Goal: Transaction & Acquisition: Purchase product/service

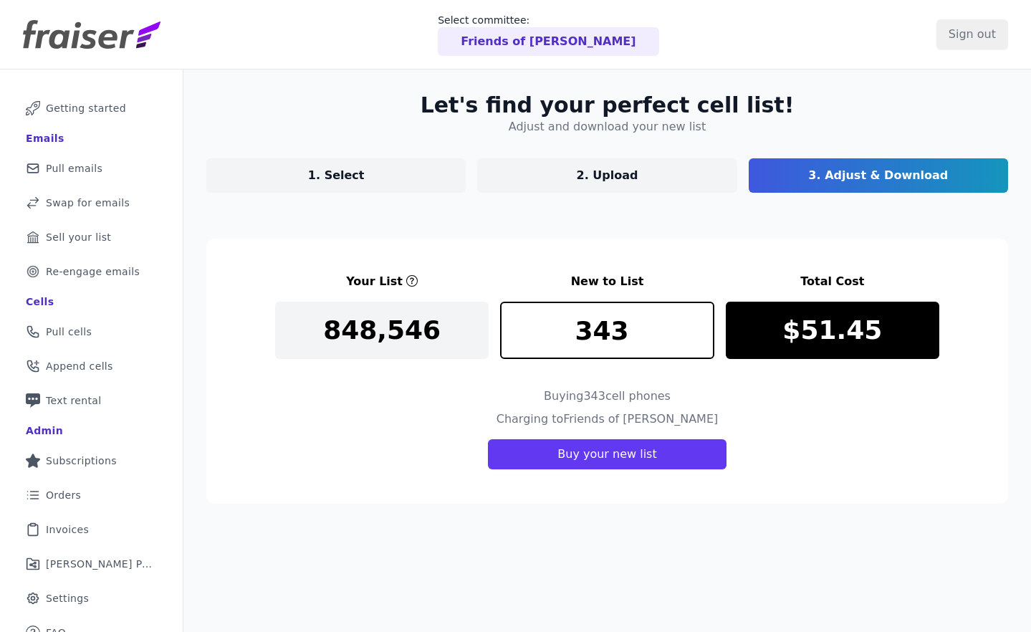
scroll to position [70, 0]
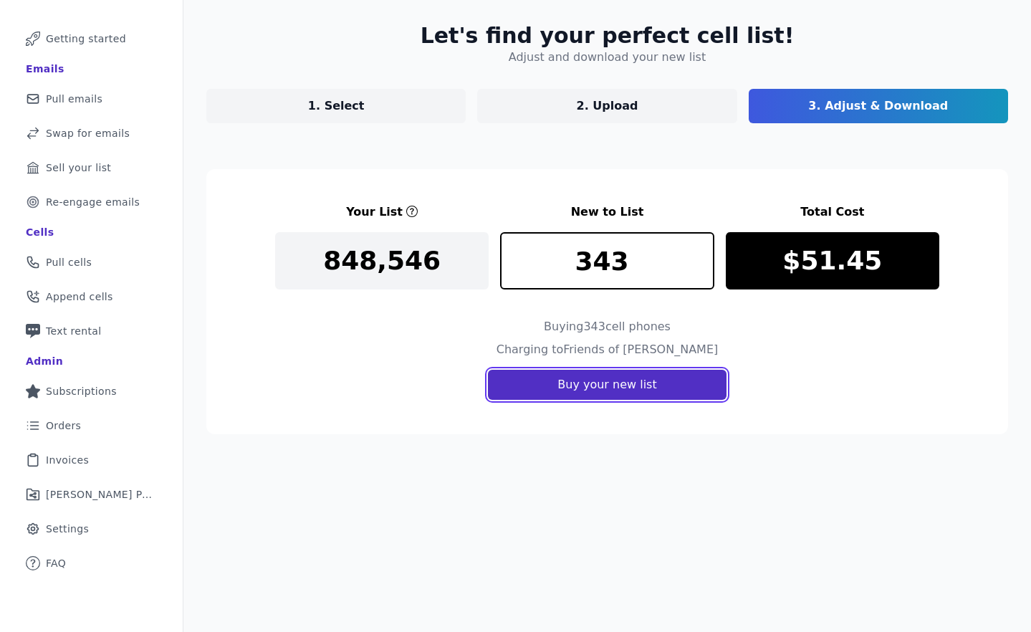
click at [545, 387] on button "Buy your new list" at bounding box center [607, 385] width 238 height 30
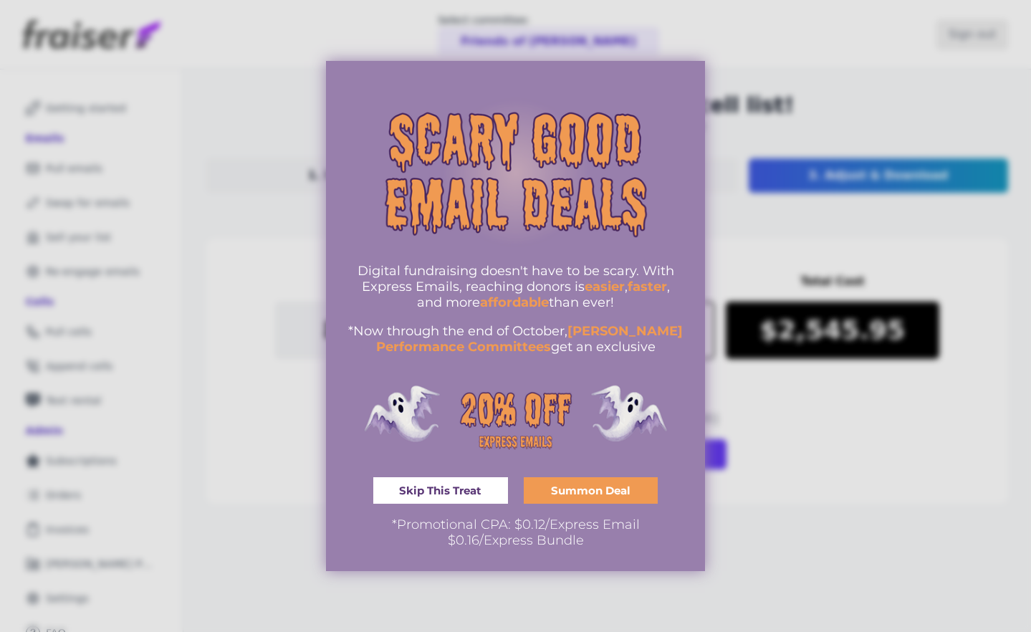
click at [479, 490] on span "Skip This Treat" at bounding box center [440, 490] width 82 height 11
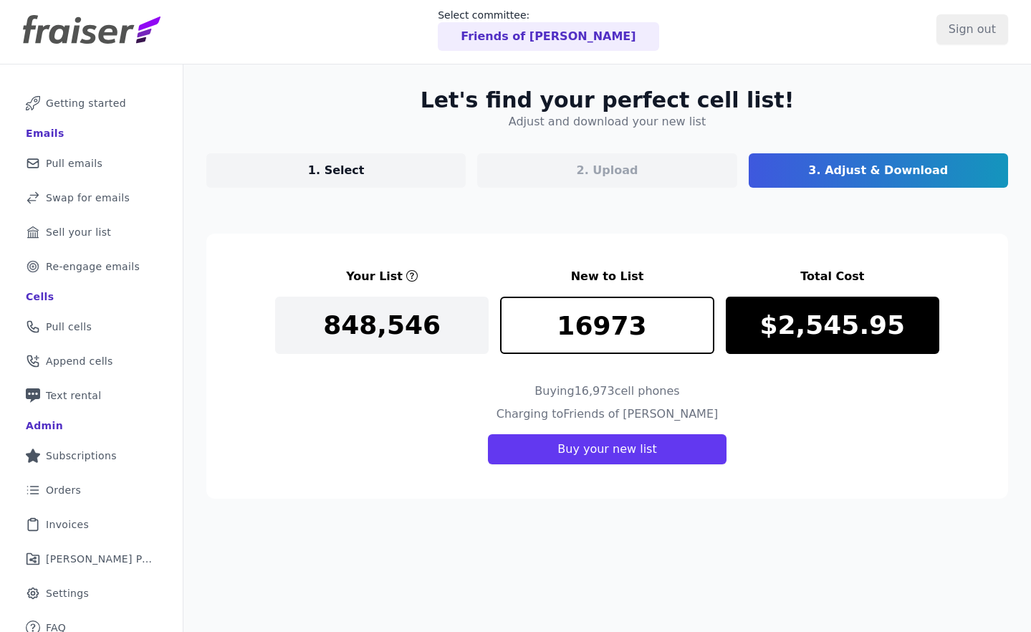
scroll to position [6, 0]
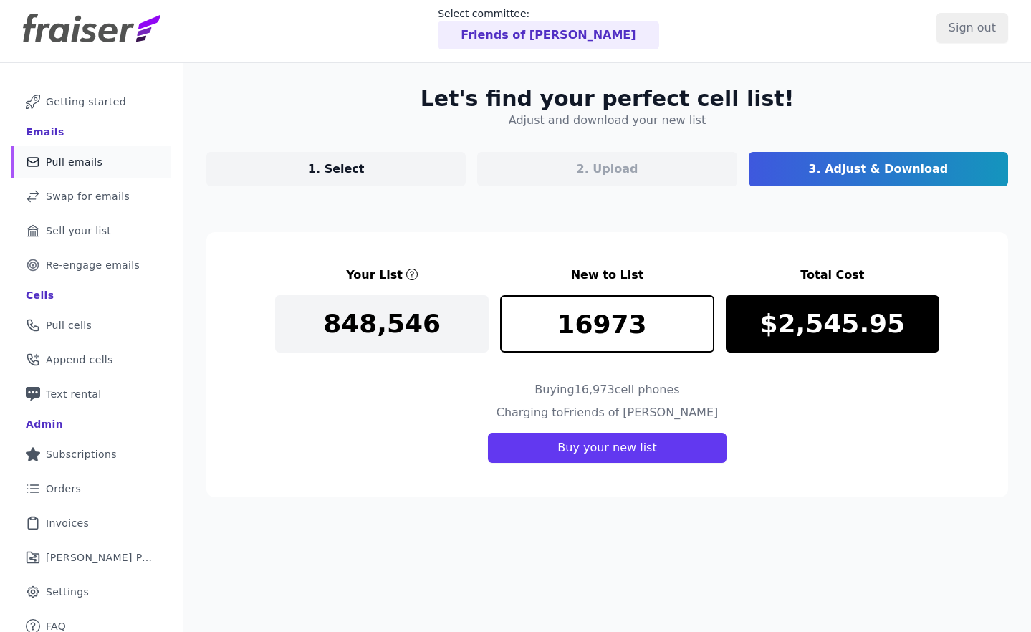
click at [80, 171] on link "Mail Icon Outline of a mail envelope Pull emails" at bounding box center [91, 162] width 160 height 32
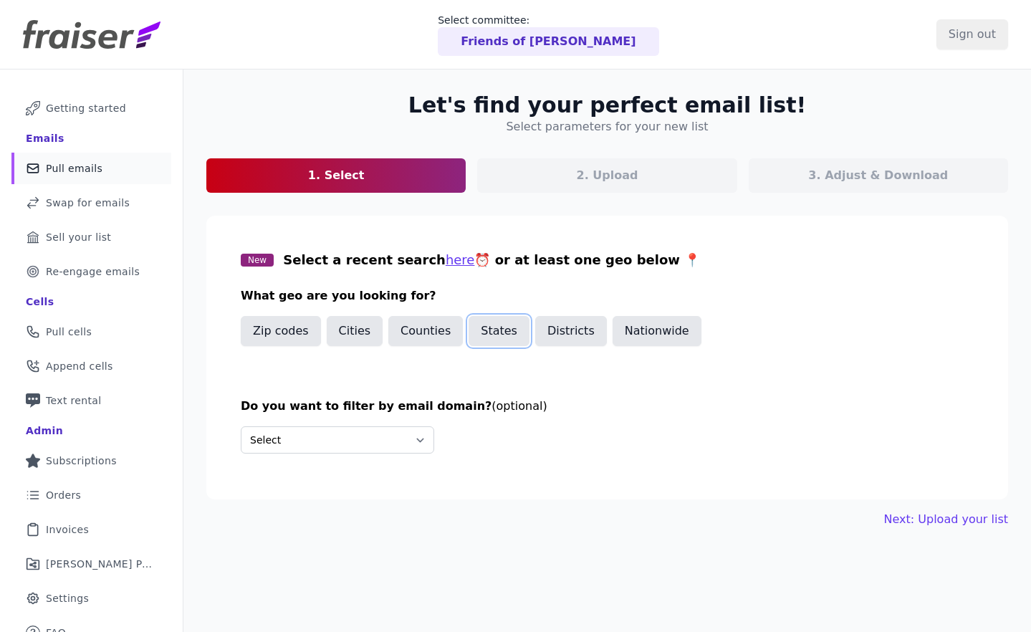
click at [488, 333] on button "States" at bounding box center [499, 331] width 61 height 30
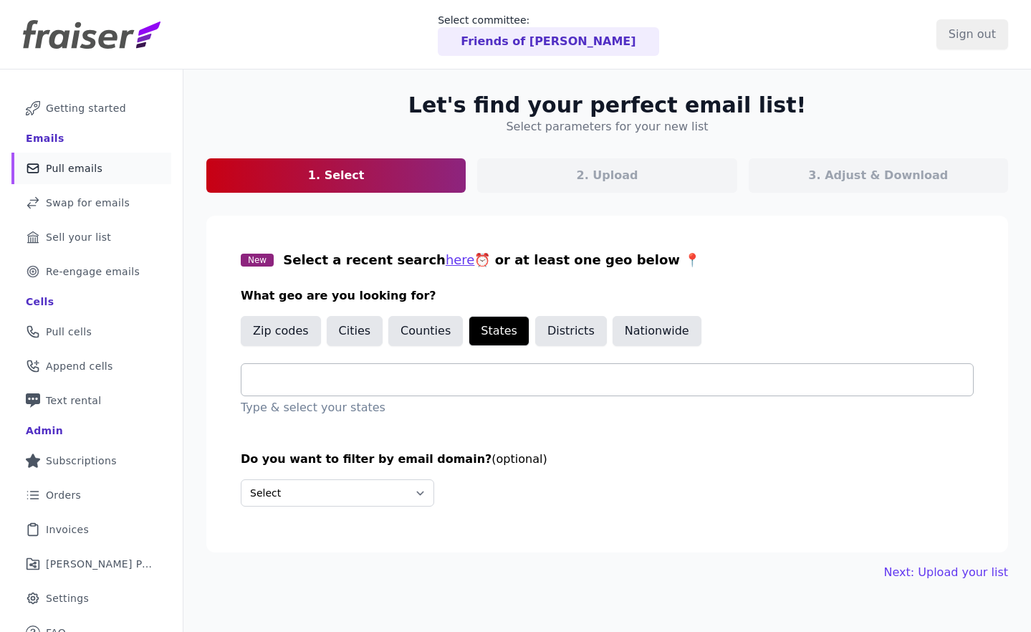
click at [344, 376] on input "text" at bounding box center [613, 379] width 720 height 17
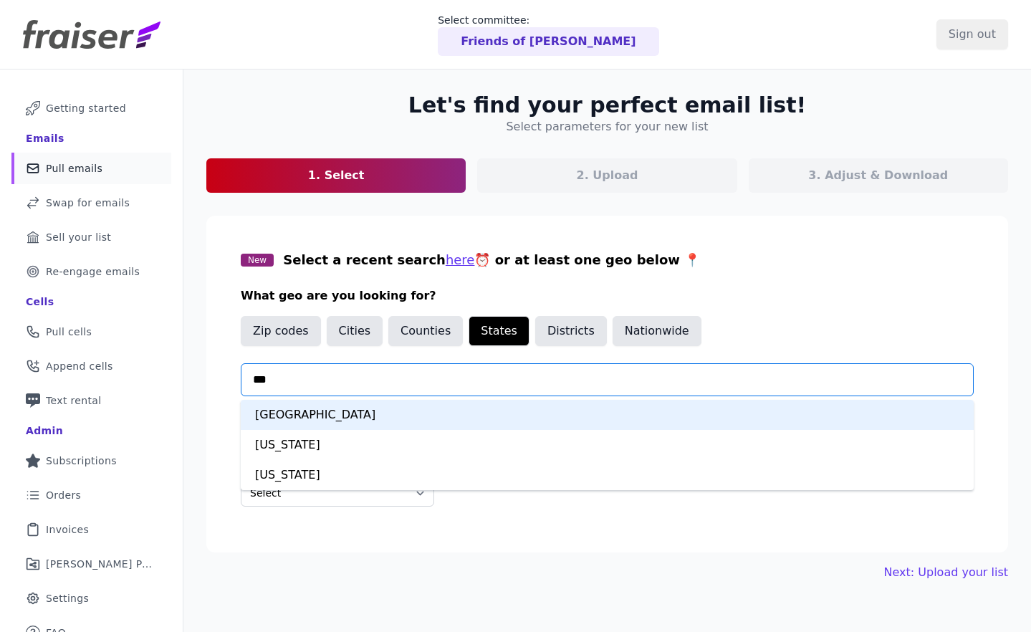
type input "****"
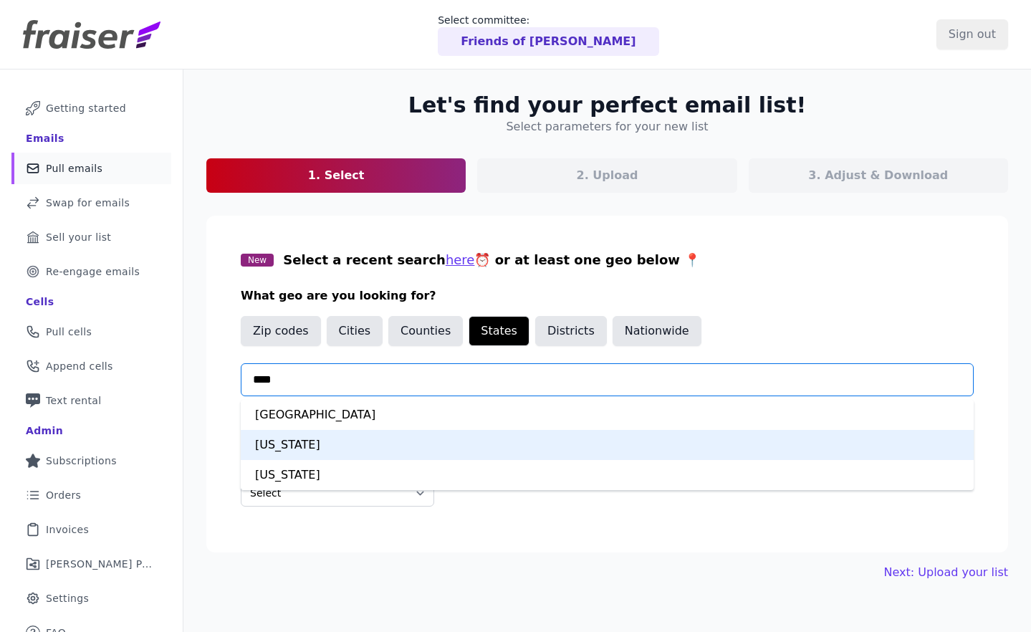
click at [297, 445] on div "Virginia" at bounding box center [607, 445] width 733 height 30
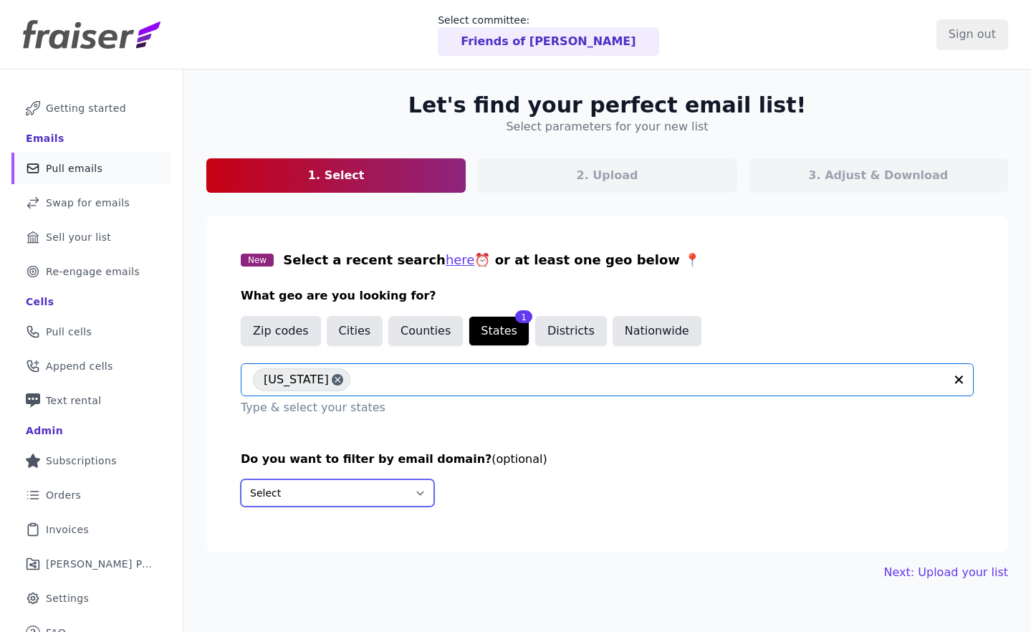
click at [340, 489] on select "Select Include only these domains Include none of these domains" at bounding box center [338, 493] width 194 height 27
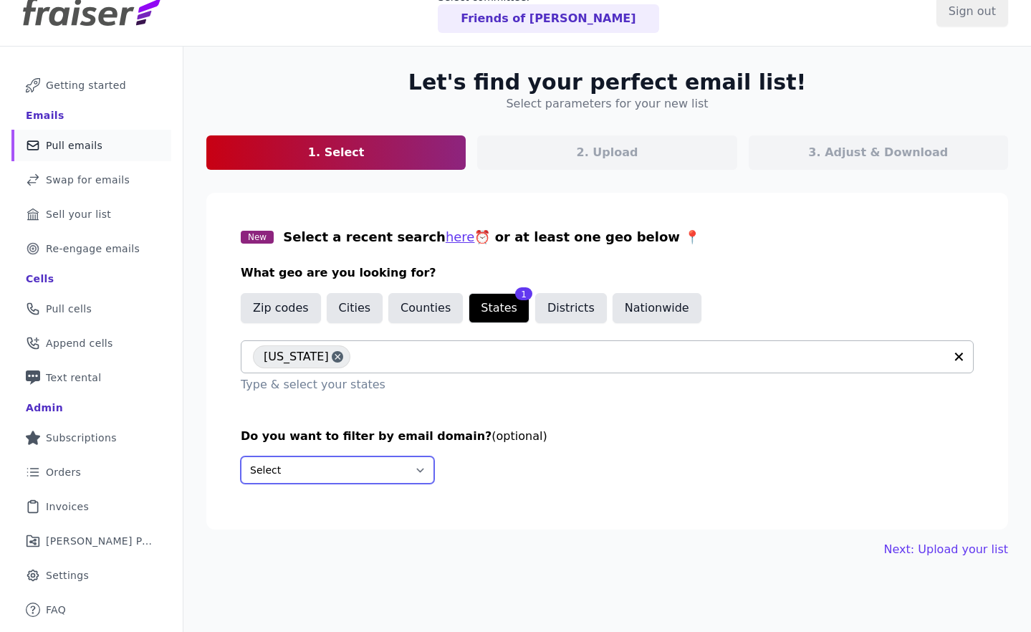
scroll to position [70, 0]
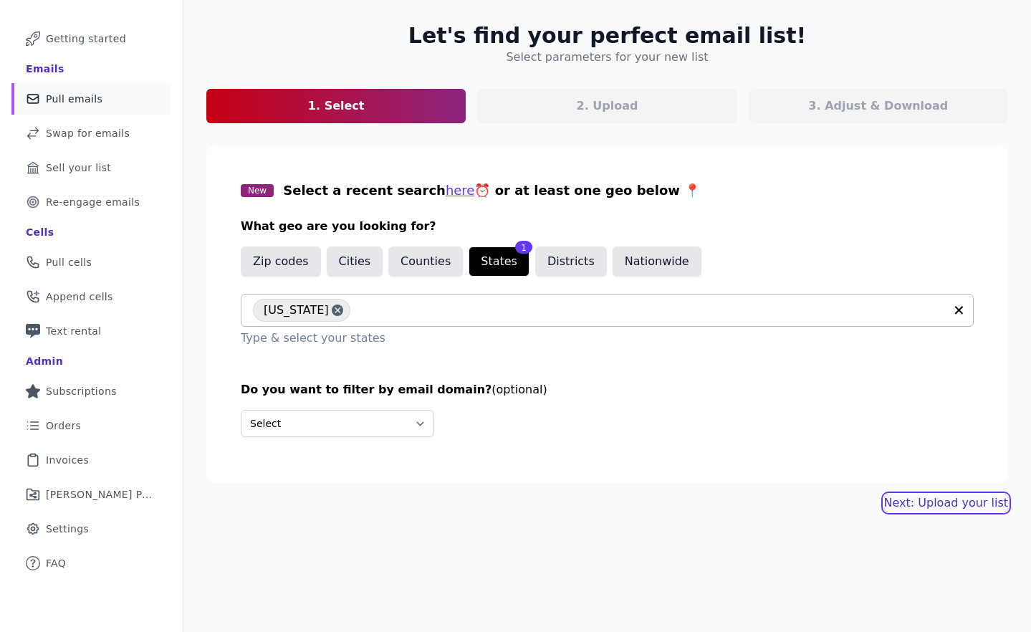
click at [925, 501] on link "Next: Upload your list" at bounding box center [947, 503] width 124 height 17
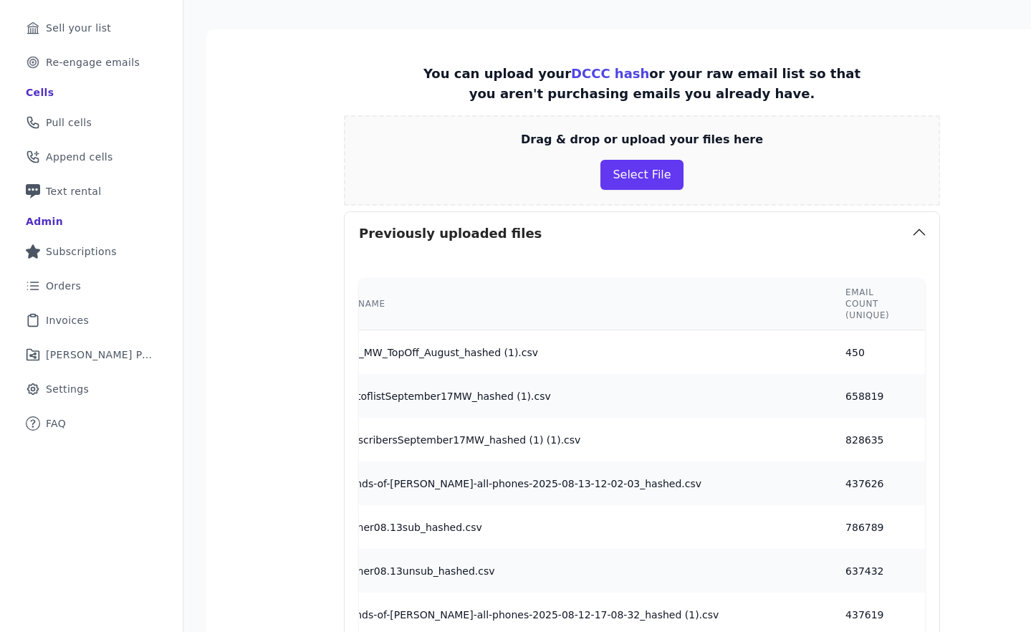
scroll to position [221, 0]
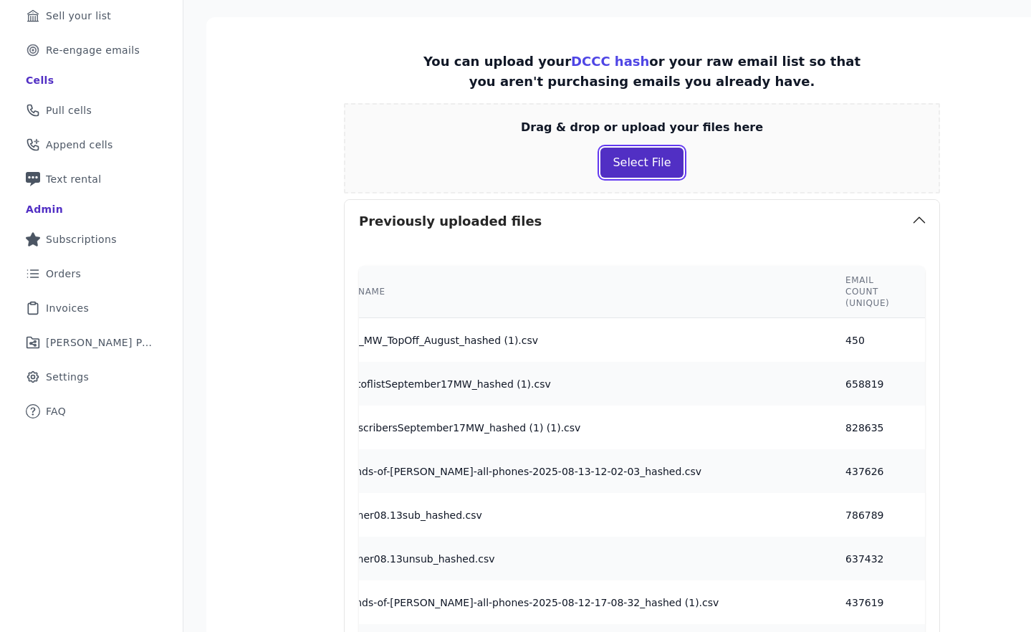
click at [647, 163] on button "Select File" at bounding box center [642, 163] width 82 height 30
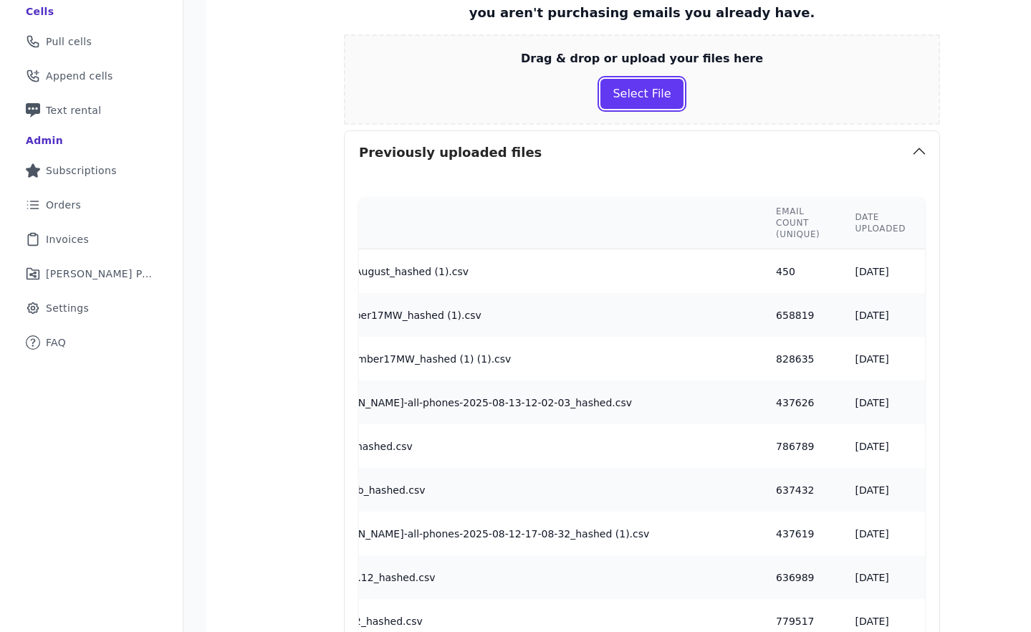
scroll to position [0, 136]
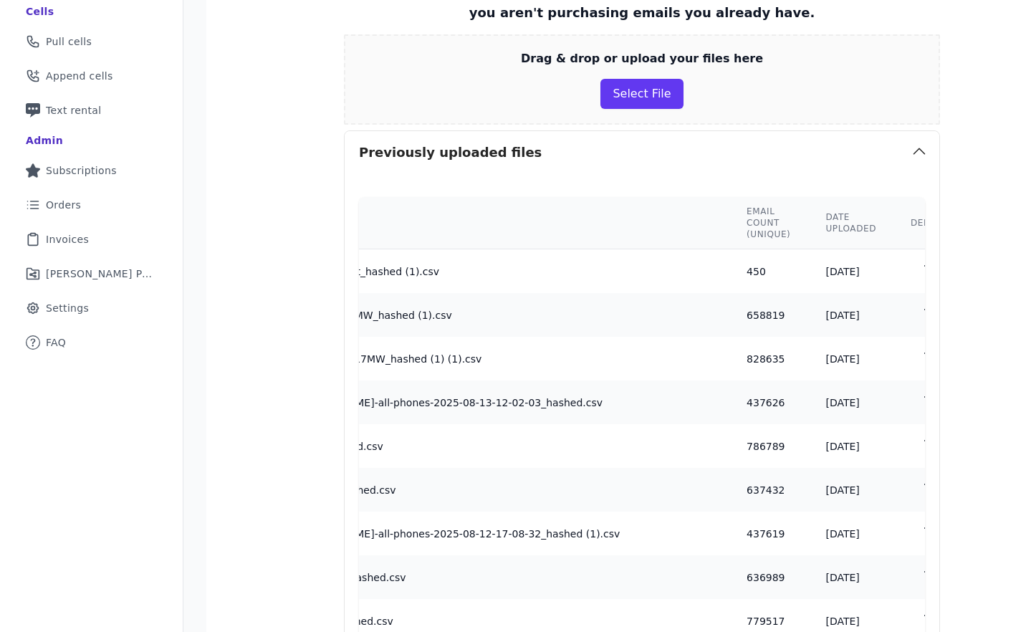
click at [730, 269] on td "450" at bounding box center [769, 271] width 79 height 44
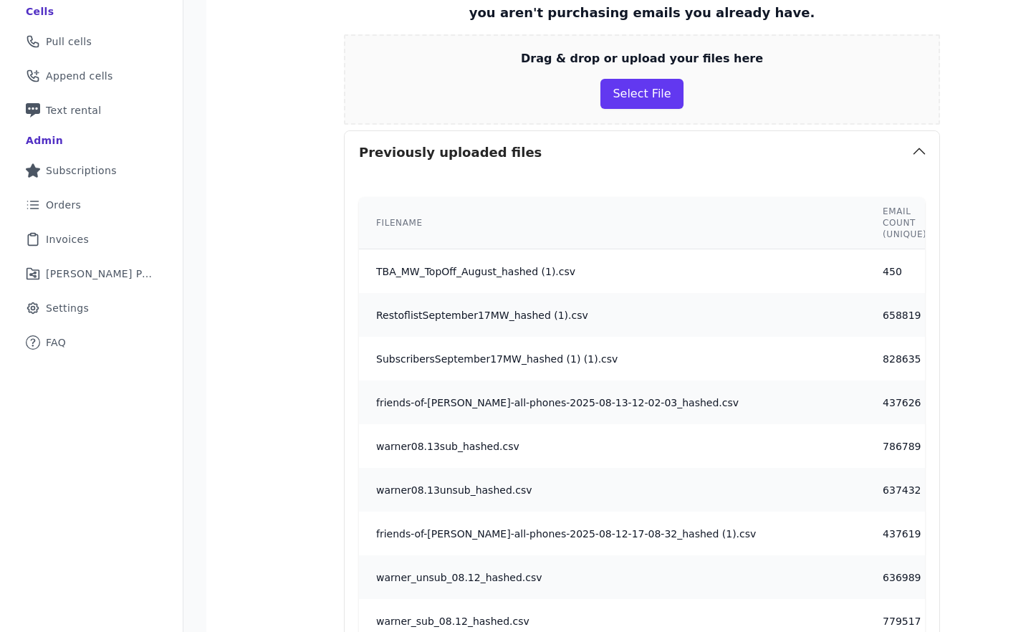
click at [513, 282] on td "TBA_MW_TopOff_August_hashed (1).csv" at bounding box center [612, 271] width 507 height 44
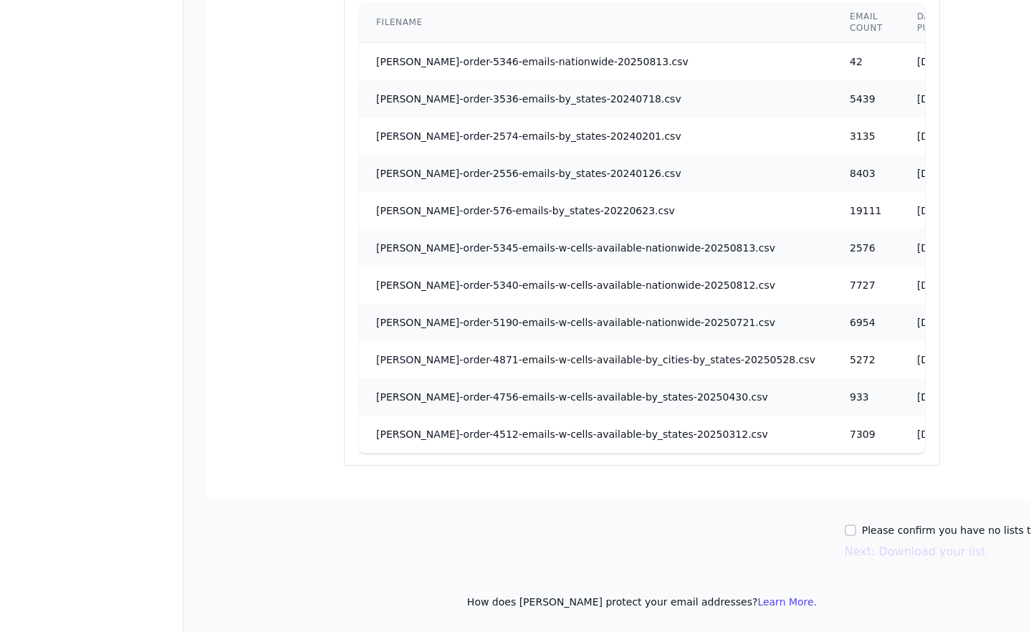
scroll to position [1749, 0]
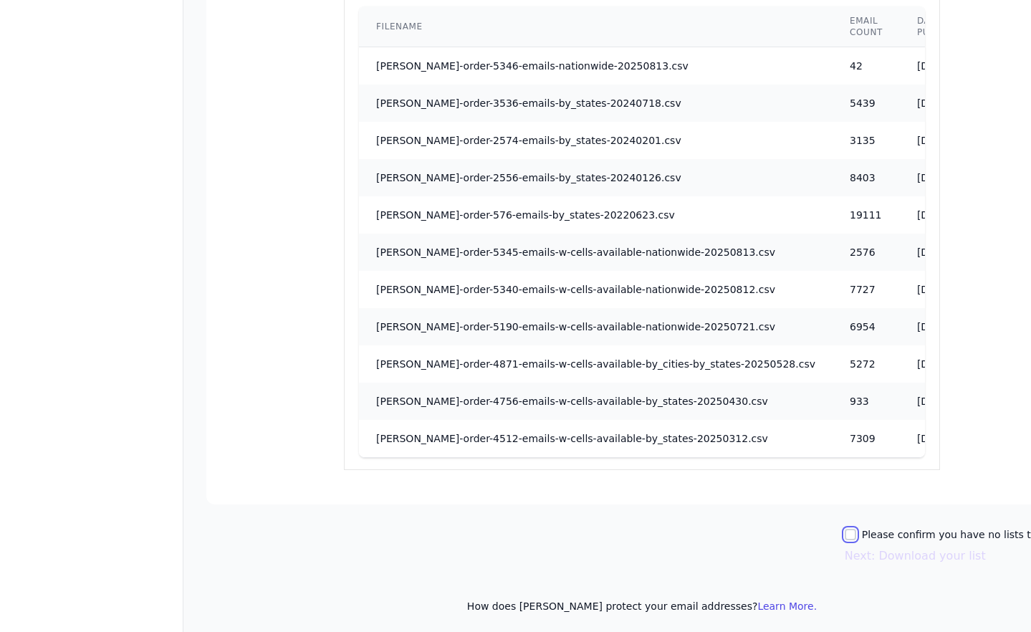
click at [857, 535] on input "Please confirm you have no lists to upload." at bounding box center [850, 534] width 11 height 11
checkbox input "true"
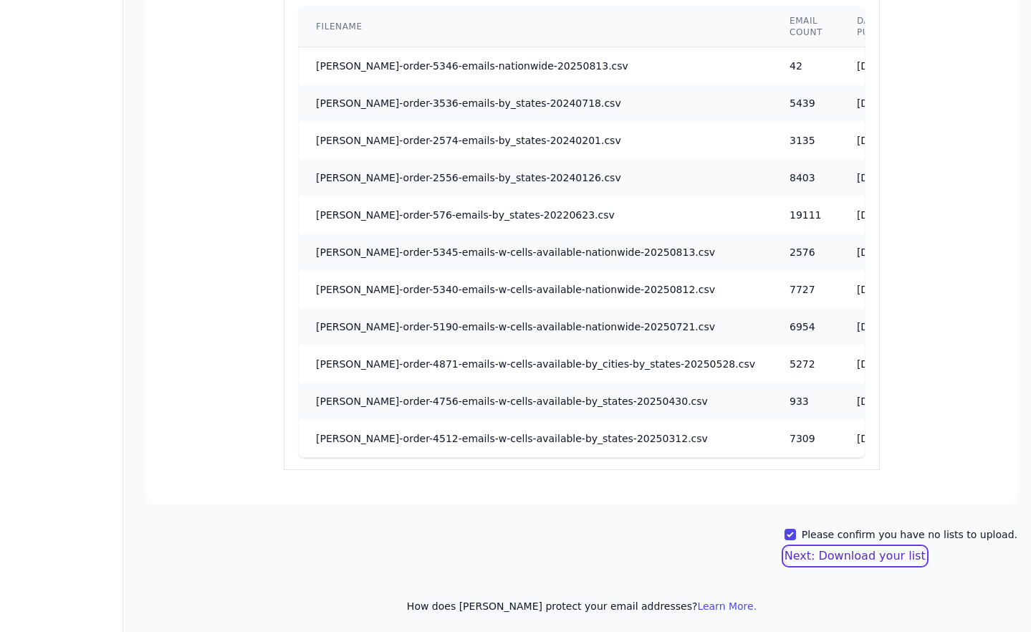
click at [861, 556] on button "Next: Download your list" at bounding box center [855, 556] width 141 height 17
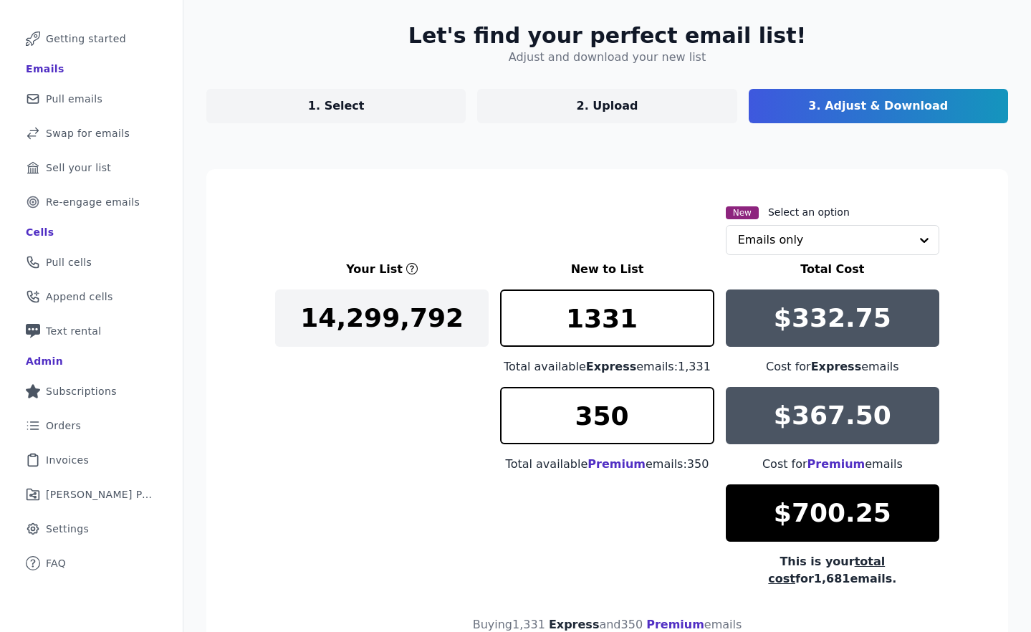
scroll to position [176, 0]
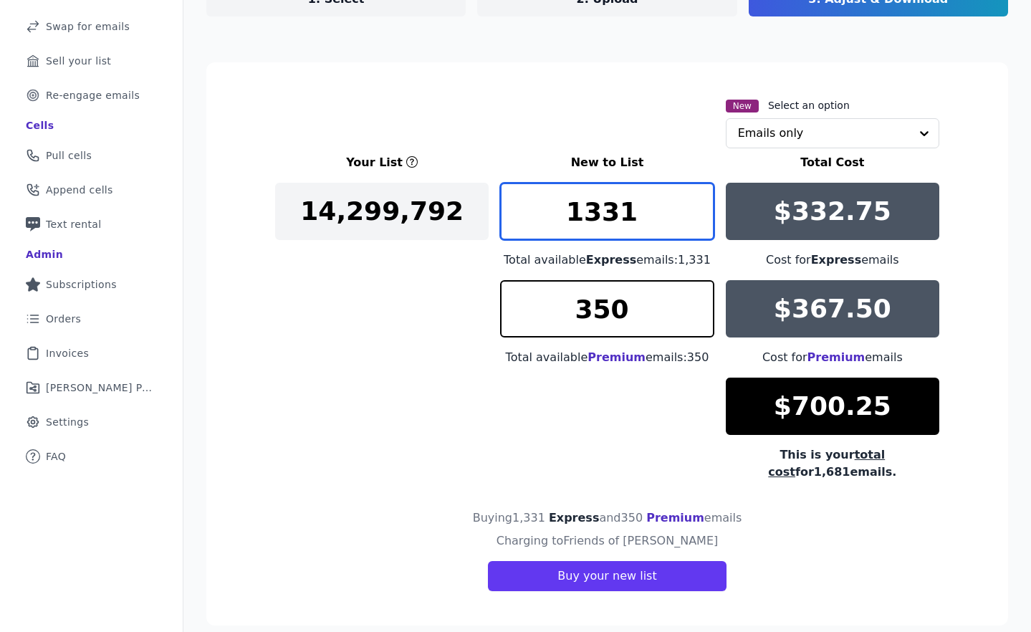
click at [580, 204] on input "1331" at bounding box center [607, 211] width 214 height 57
type input "1200"
click at [616, 217] on input "1200" at bounding box center [607, 211] width 214 height 57
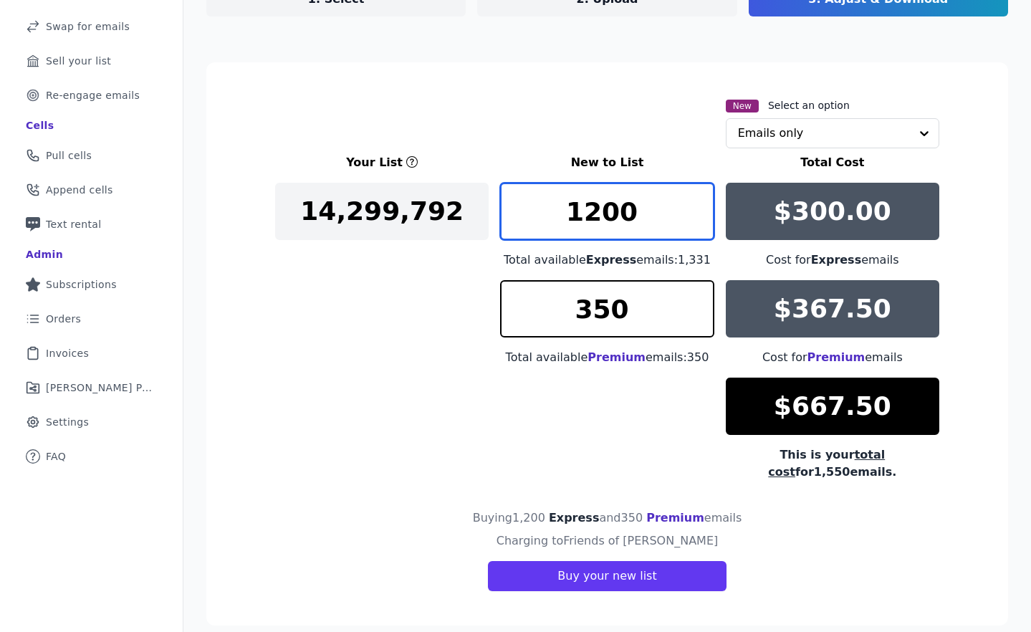
click at [616, 217] on input "1200" at bounding box center [607, 211] width 214 height 57
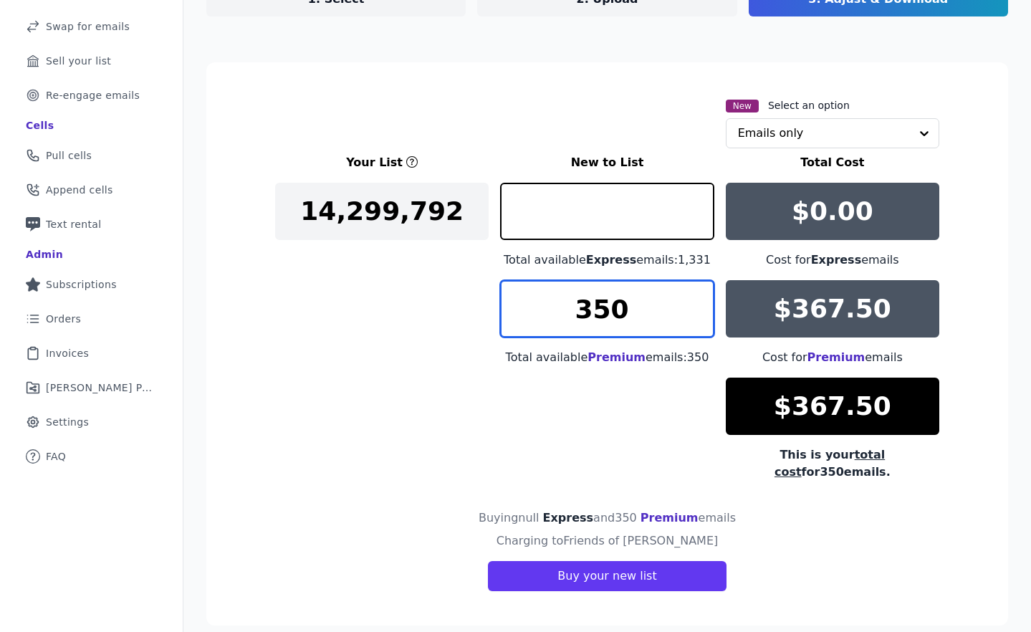
type input "0"
click at [613, 299] on input "350" at bounding box center [607, 308] width 214 height 57
click at [615, 308] on input "350" at bounding box center [607, 308] width 214 height 57
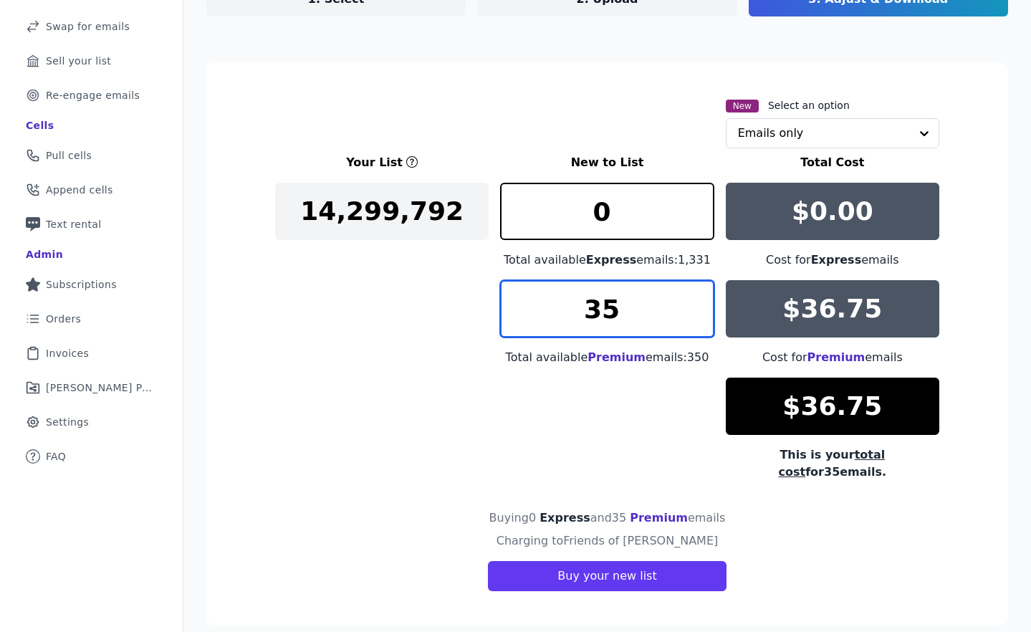
type input "350"
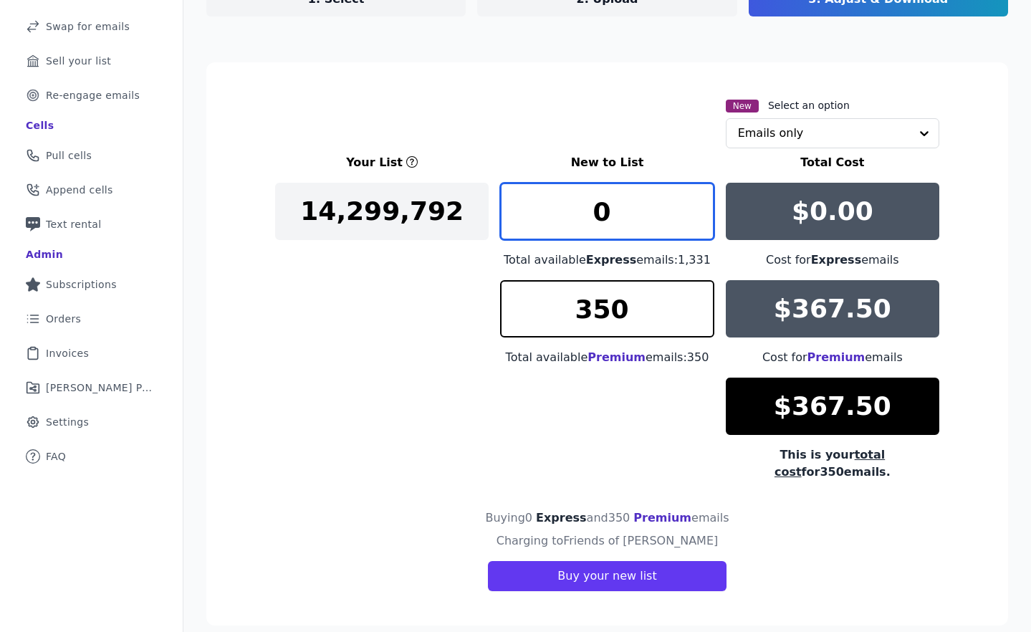
click at [604, 209] on input "0" at bounding box center [607, 211] width 214 height 57
click at [601, 208] on input "0" at bounding box center [607, 211] width 214 height 57
click at [657, 216] on input "200" at bounding box center [607, 211] width 214 height 57
type input "2"
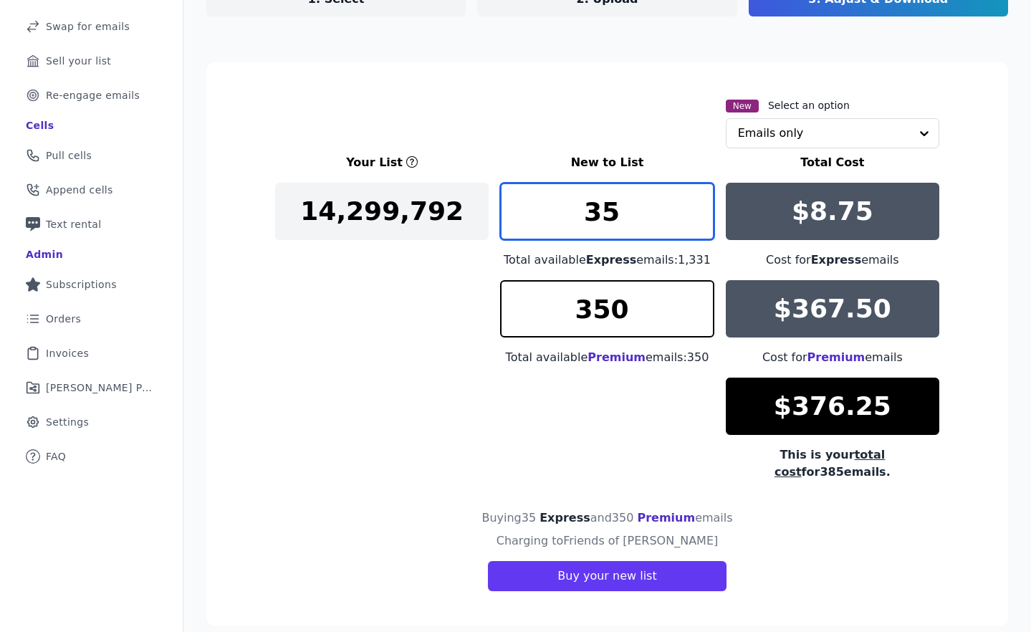
type input "3"
type input "4"
type input "388"
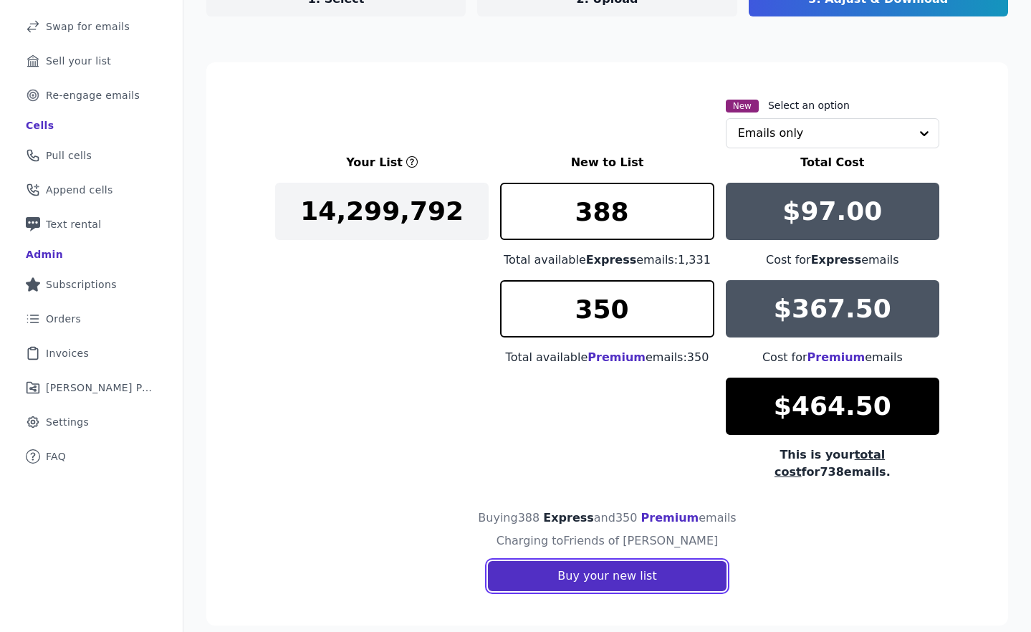
click at [575, 561] on button "Buy your new list" at bounding box center [607, 576] width 238 height 30
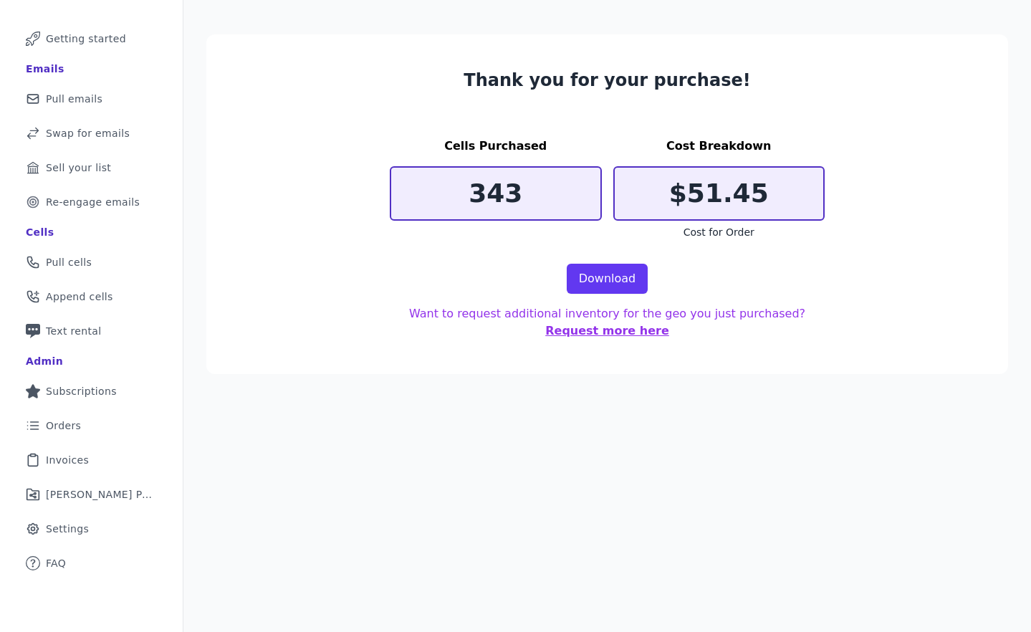
scroll to position [19, 0]
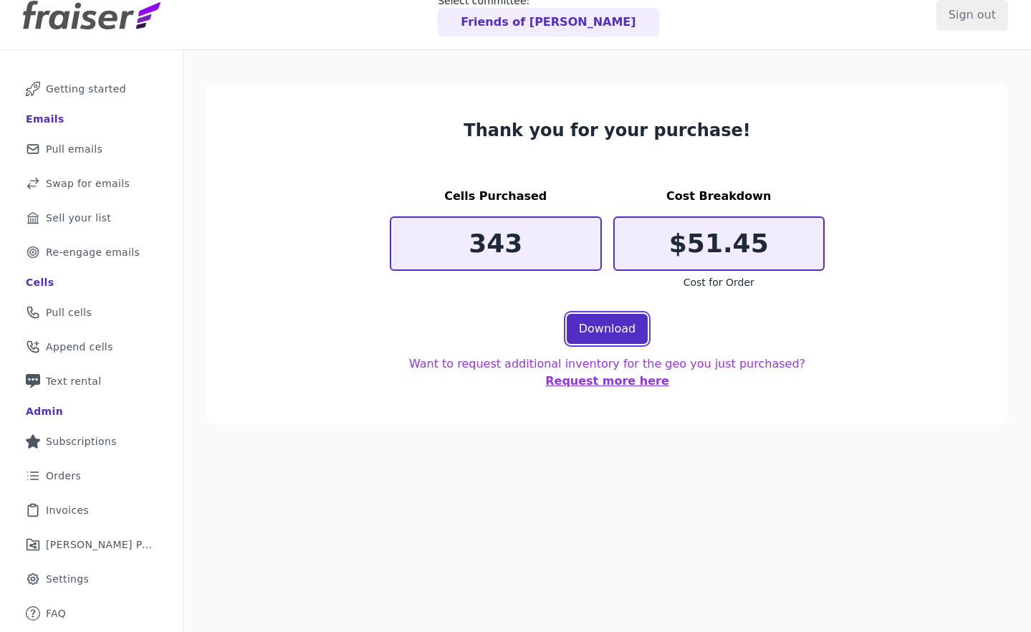
click at [612, 328] on link "Download" at bounding box center [608, 329] width 82 height 30
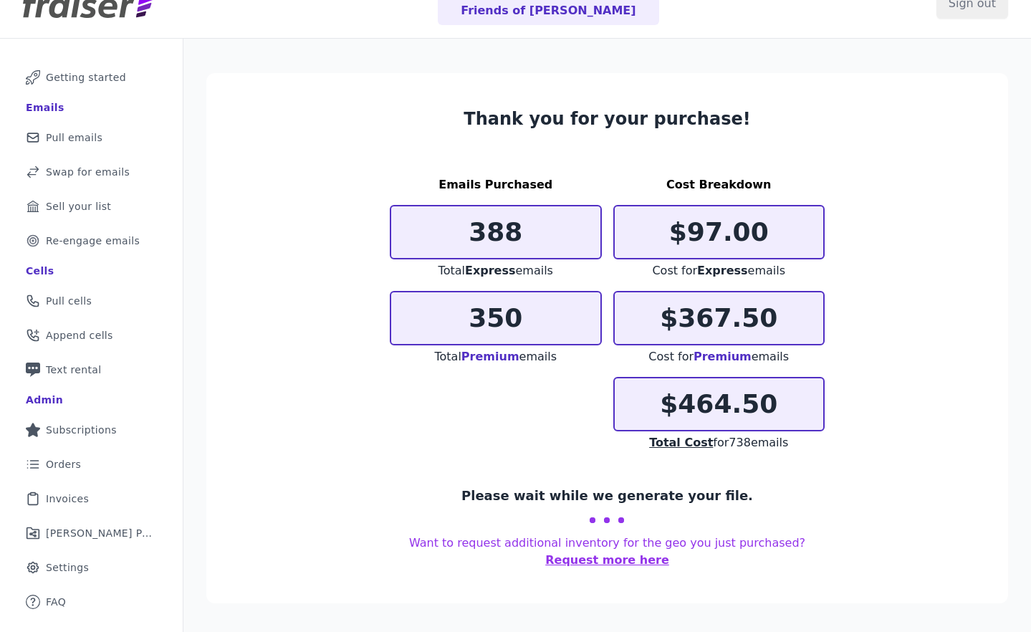
scroll to position [70, 0]
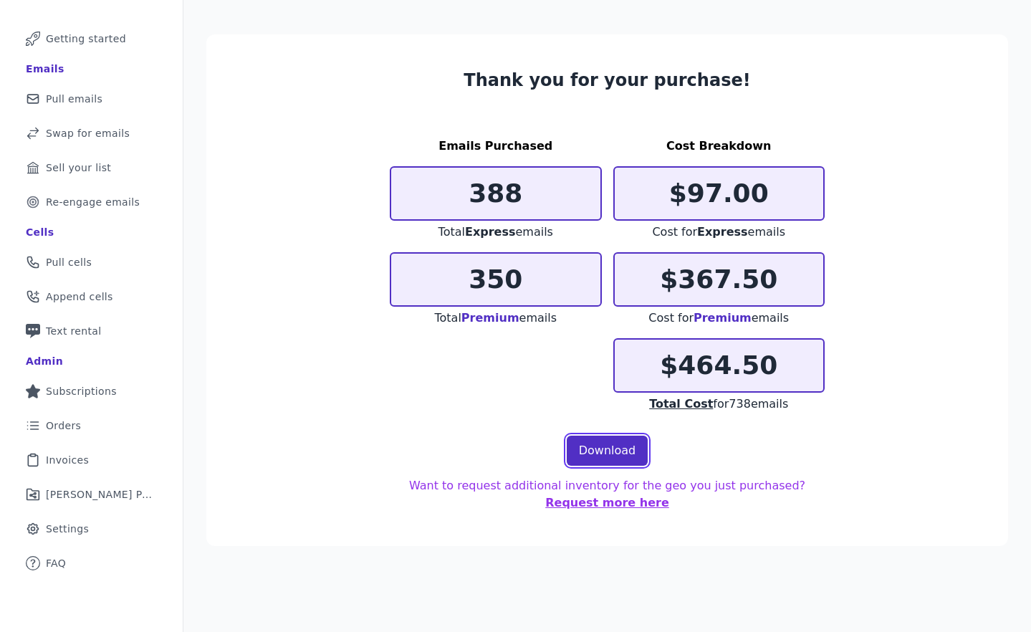
click at [623, 452] on link "Download" at bounding box center [608, 451] width 82 height 30
click at [955, 179] on section "Thank you for your purchase! Emails Purchased 388 Total Express emails 350 Tota…" at bounding box center [607, 290] width 802 height 512
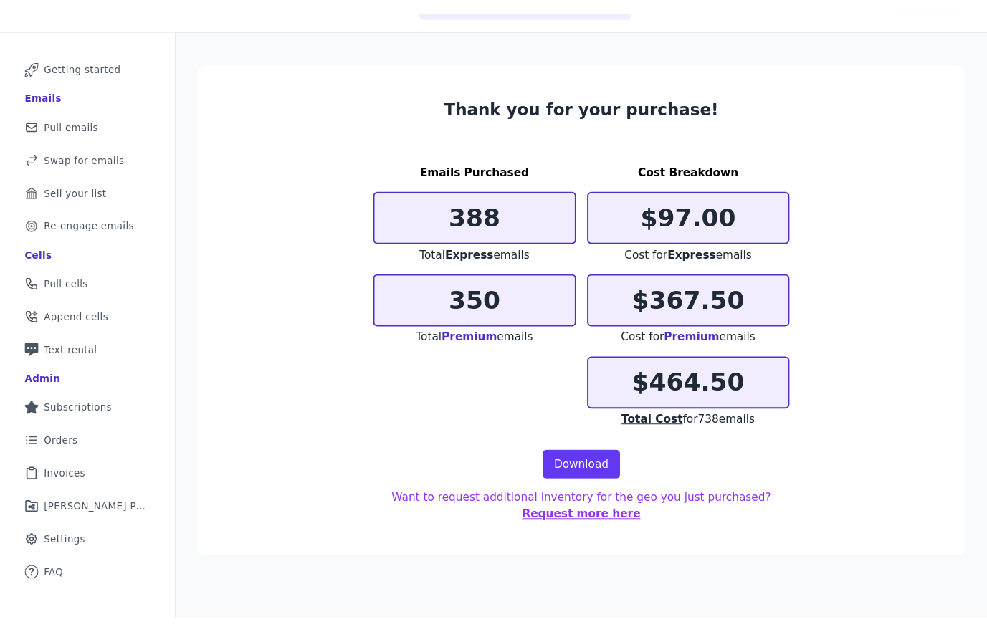
scroll to position [47, 0]
